Goal: Check status: Check status

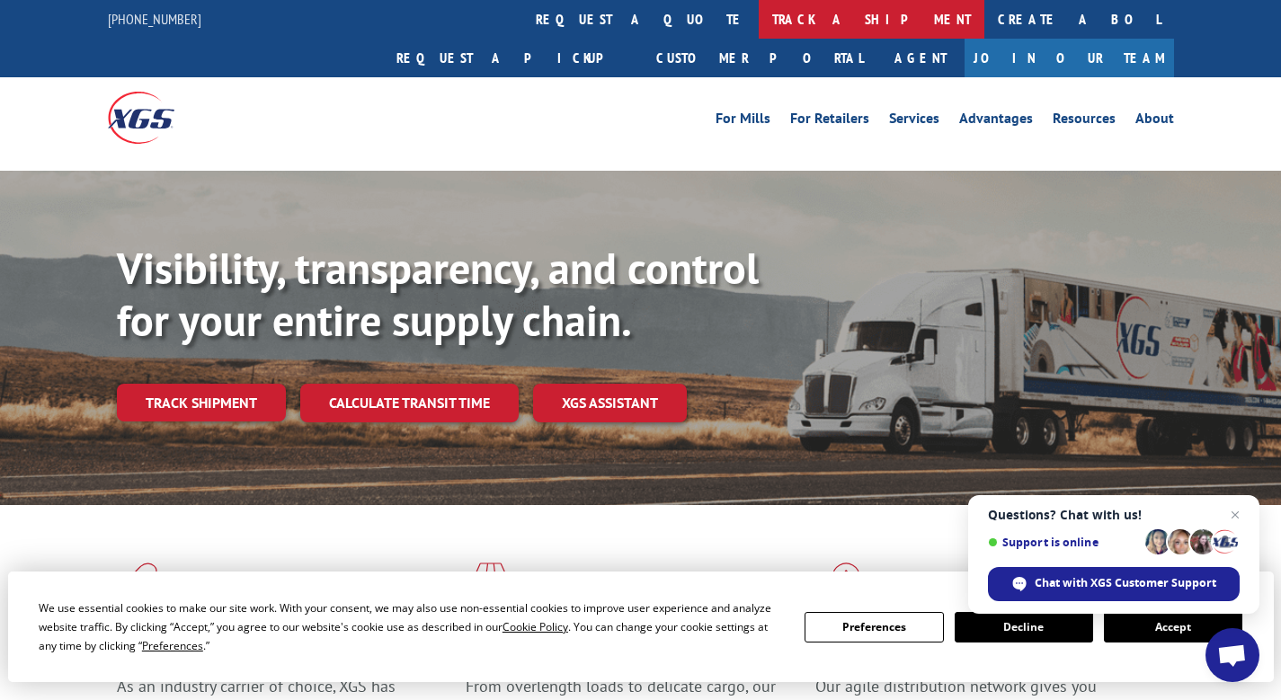
click at [759, 22] on link "track a shipment" at bounding box center [872, 19] width 226 height 39
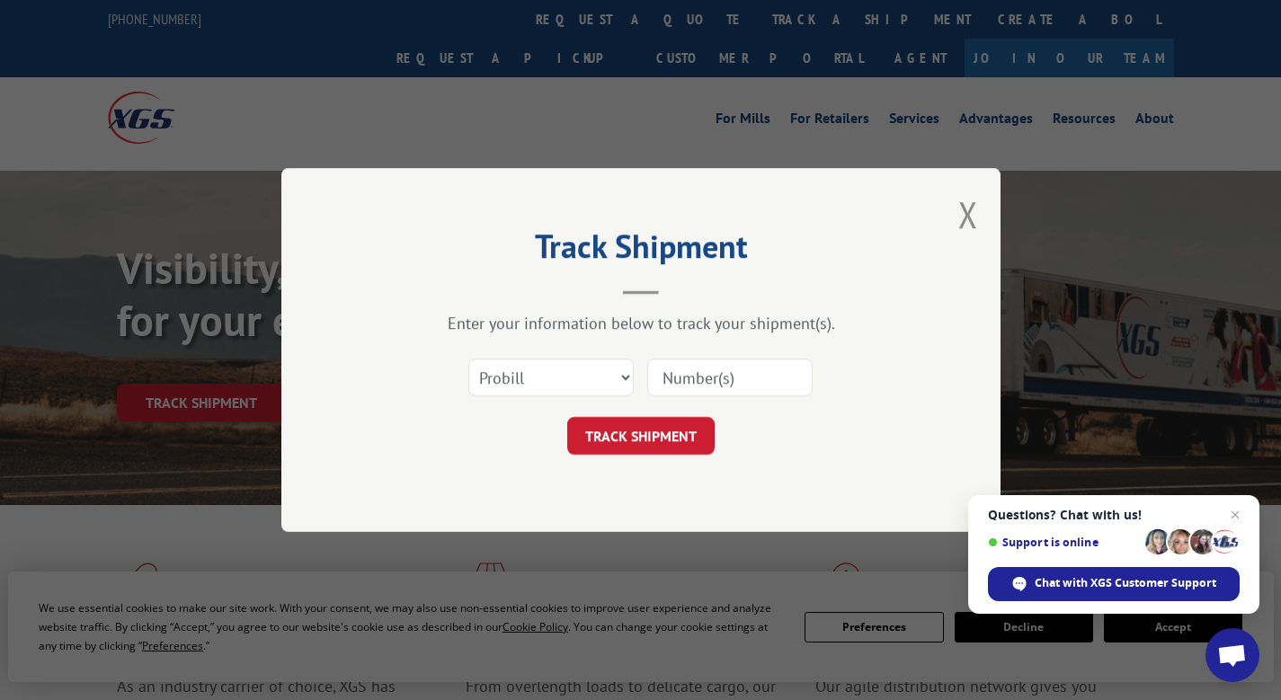
click at [719, 384] on input at bounding box center [729, 378] width 165 height 38
type input "17447159"
click at [657, 439] on button "TRACK SHIPMENT" at bounding box center [640, 436] width 147 height 38
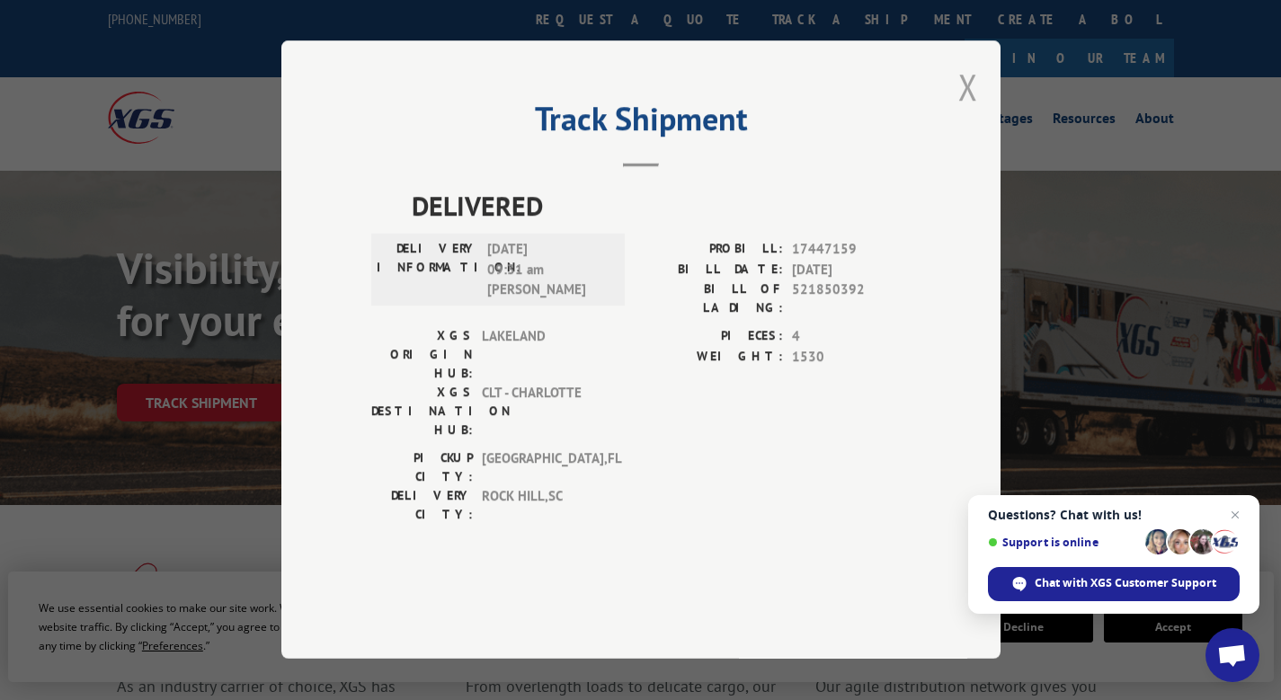
click at [970, 111] on button "Close modal" at bounding box center [968, 87] width 20 height 48
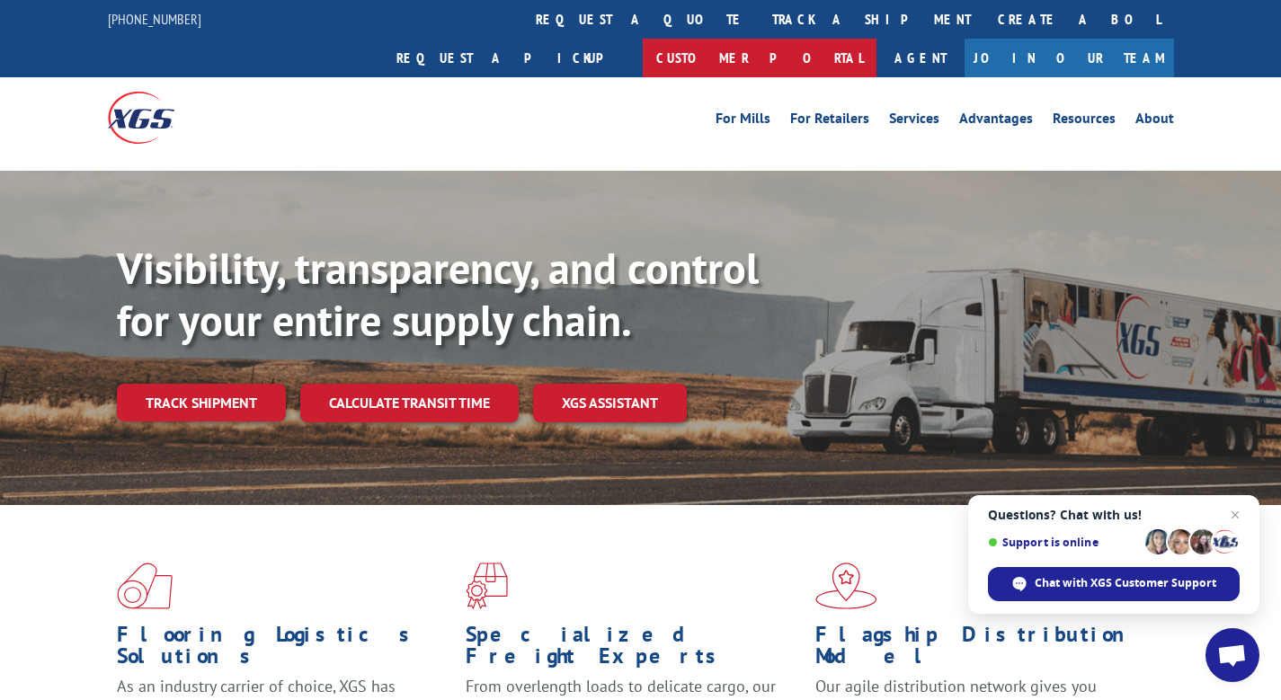
click at [876, 39] on link "Customer Portal" at bounding box center [760, 58] width 234 height 39
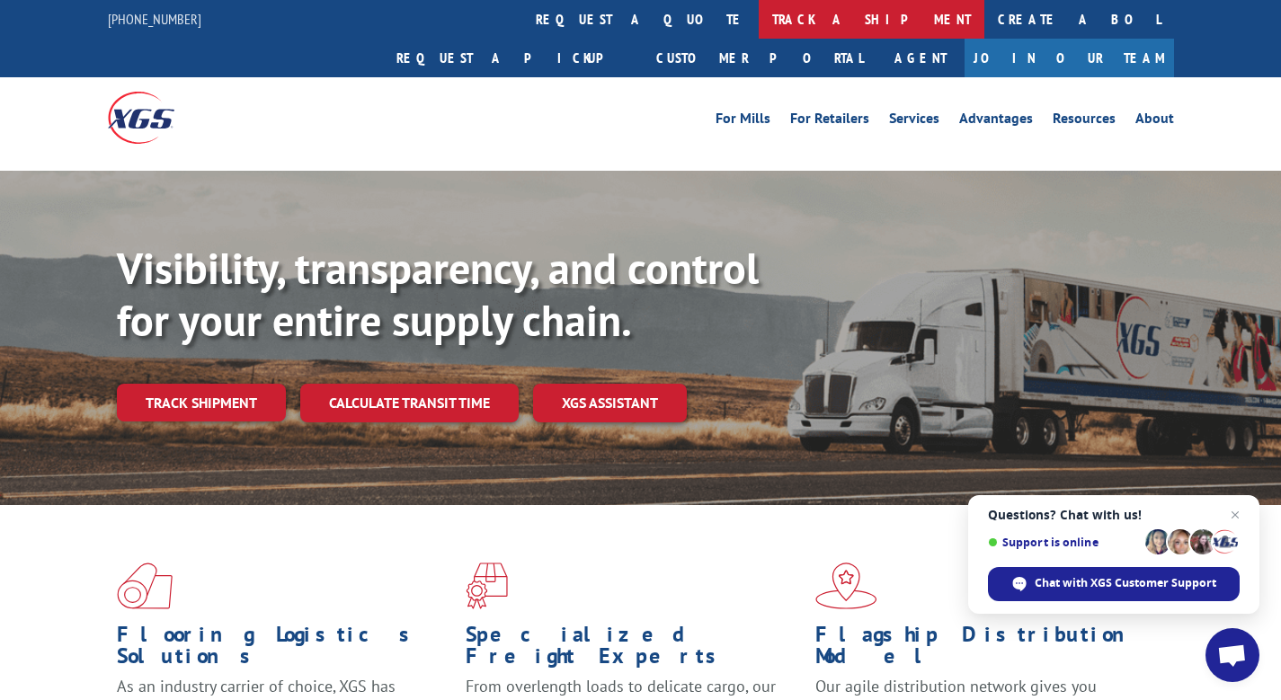
click at [759, 8] on link "track a shipment" at bounding box center [872, 19] width 226 height 39
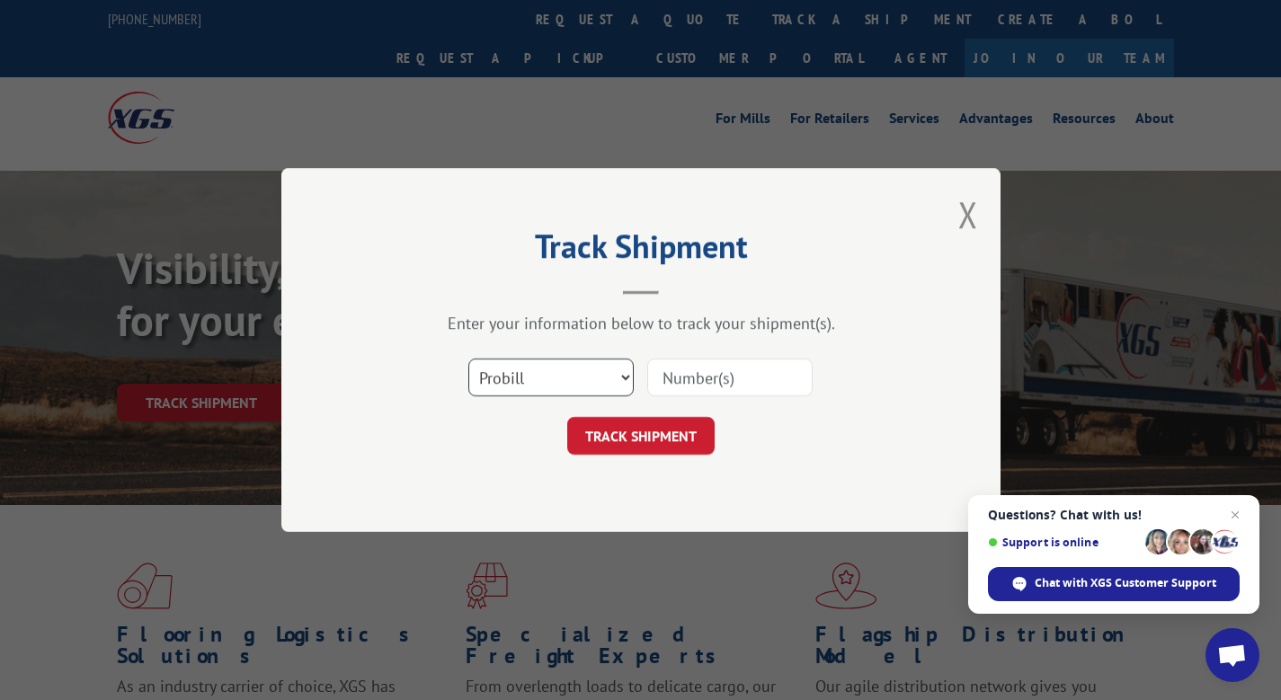
click at [617, 379] on select "Select category... Probill BOL PO" at bounding box center [550, 378] width 165 height 38
select select "bol"
click at [468, 359] on select "Select category... Probill BOL PO" at bounding box center [550, 378] width 165 height 38
click at [695, 364] on input at bounding box center [729, 378] width 165 height 38
type input "17447159"
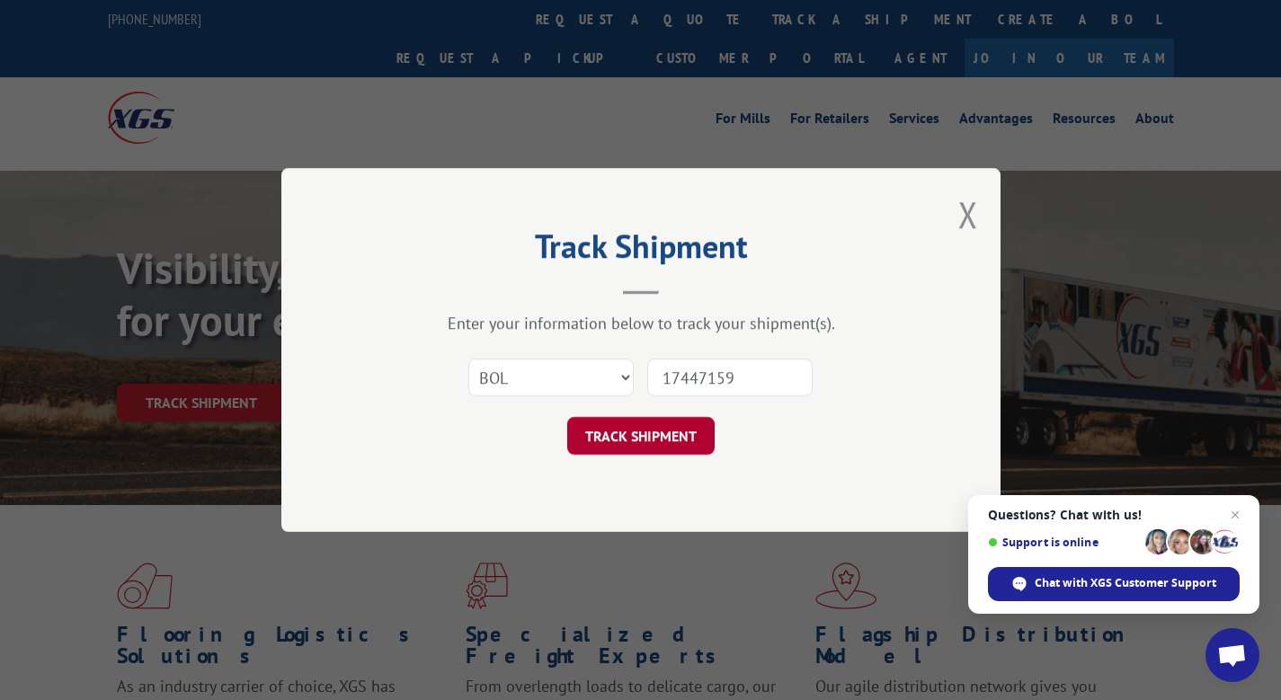
click at [579, 449] on button "TRACK SHIPMENT" at bounding box center [640, 436] width 147 height 38
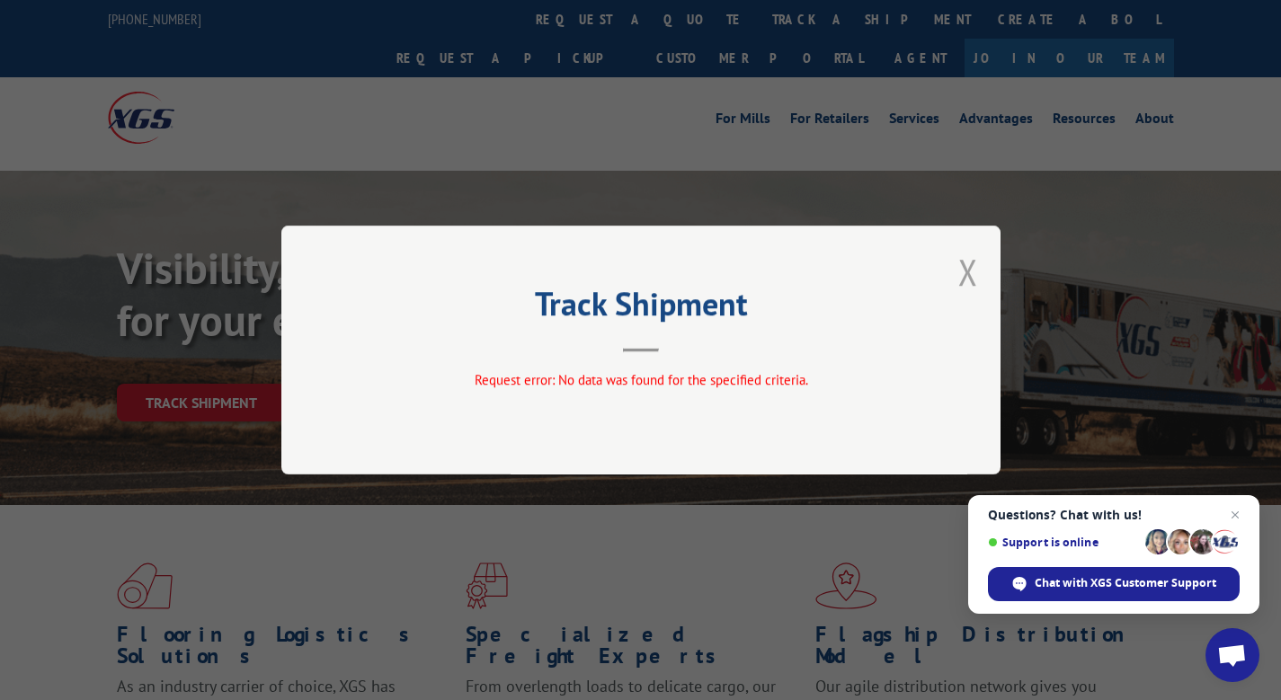
click at [963, 266] on button "Close modal" at bounding box center [968, 272] width 20 height 48
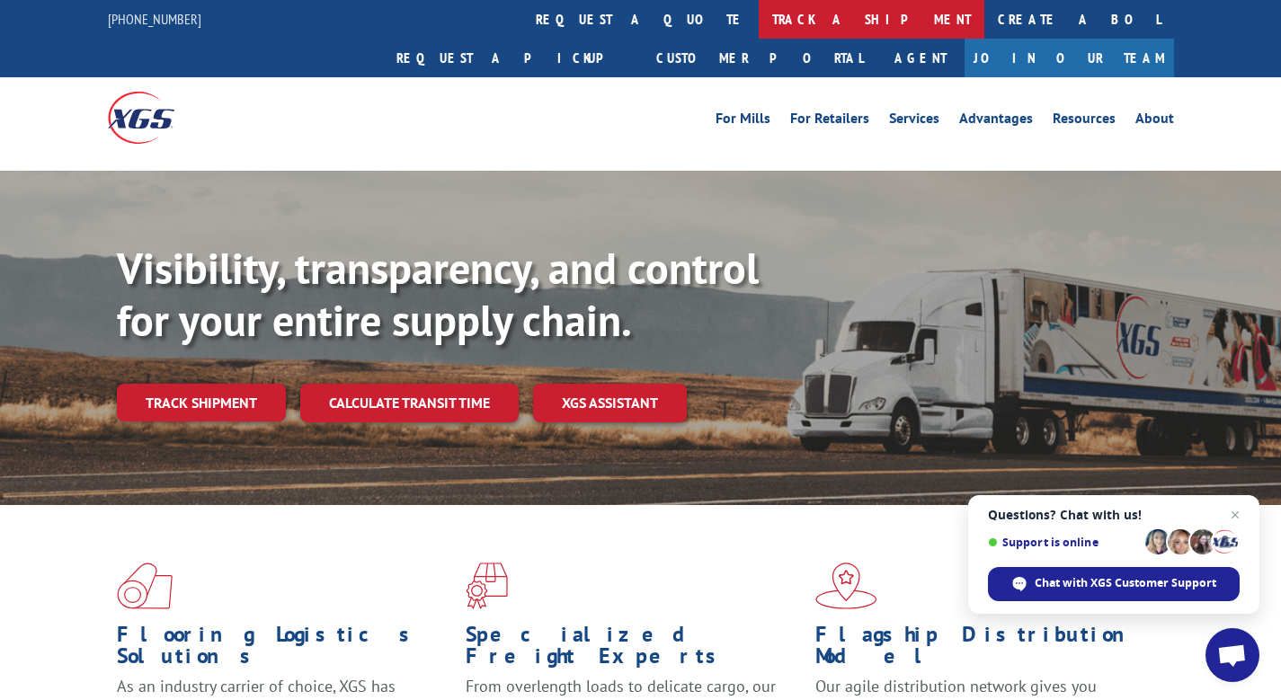
click at [759, 21] on link "track a shipment" at bounding box center [872, 19] width 226 height 39
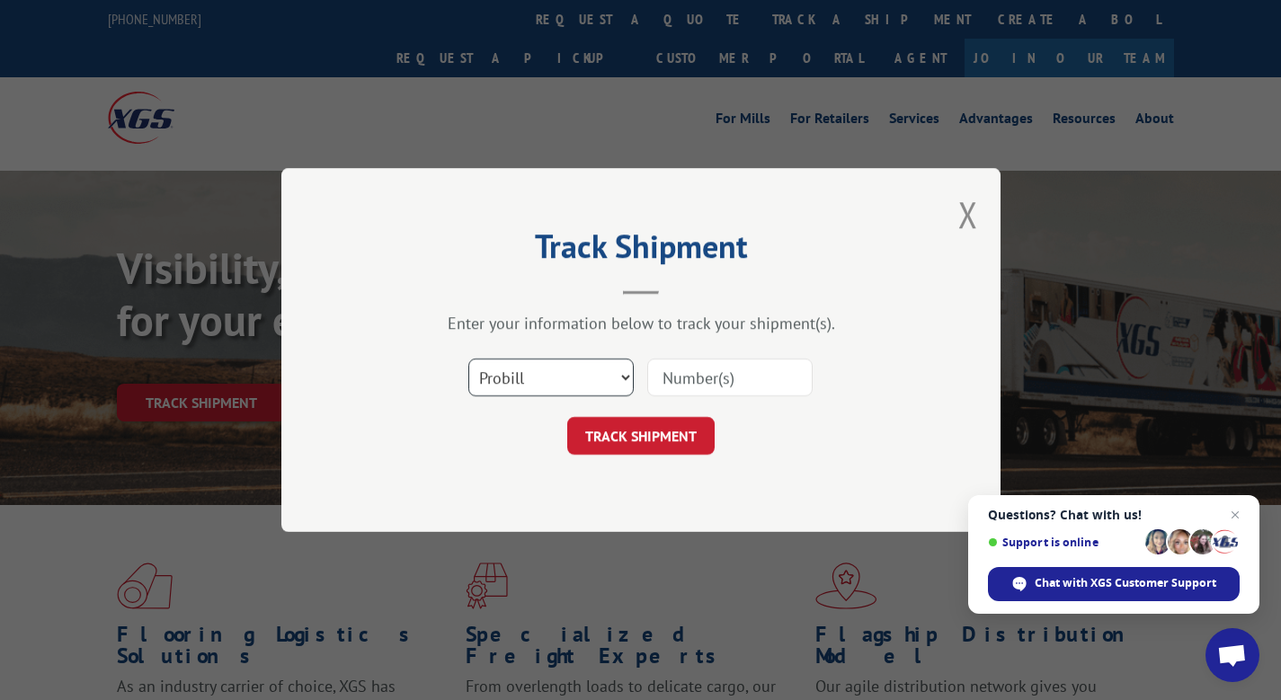
click at [622, 375] on select "Select category... Probill BOL PO" at bounding box center [550, 378] width 165 height 38
click at [622, 374] on select "Select category... Probill BOL PO" at bounding box center [550, 378] width 165 height 38
click at [752, 375] on input at bounding box center [729, 378] width 165 height 38
type input "17447159"
click at [650, 440] on button "TRACK SHIPMENT" at bounding box center [640, 436] width 147 height 38
